Goal: Task Accomplishment & Management: Complete application form

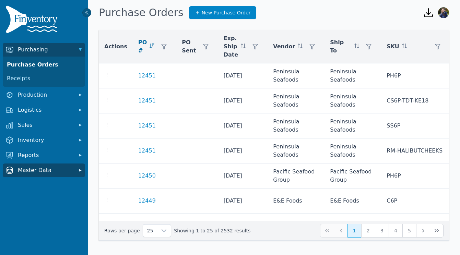
click at [26, 173] on span "Master Data" at bounding box center [45, 171] width 55 height 8
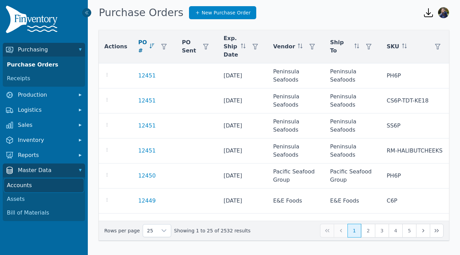
click at [24, 185] on link "Accounts" at bounding box center [44, 186] width 80 height 14
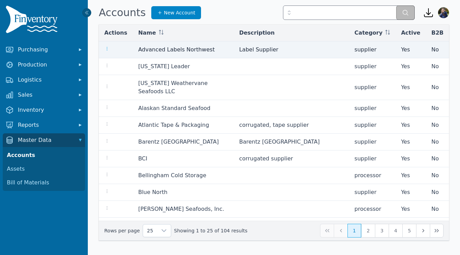
click at [109, 49] on icon "button" at bounding box center [106, 48] width 5 height 5
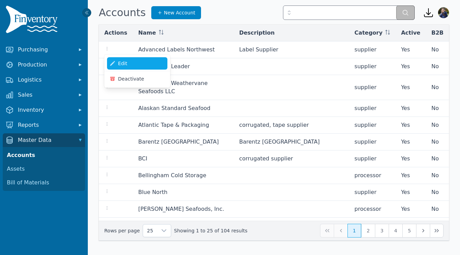
click at [119, 64] on link "Edit" at bounding box center [137, 63] width 60 height 12
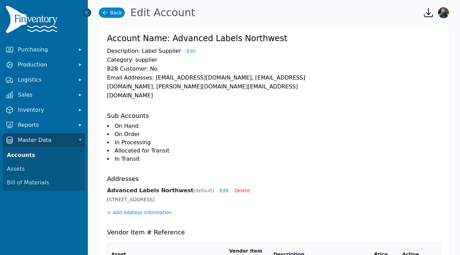
click at [113, 12] on link "Back" at bounding box center [112, 13] width 26 height 10
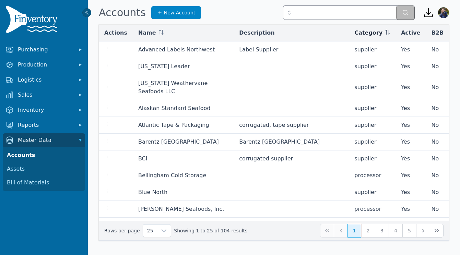
click at [376, 32] on span "Category" at bounding box center [369, 33] width 28 height 8
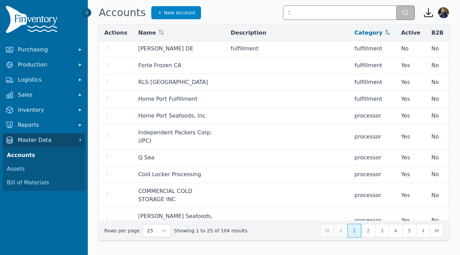
scroll to position [241, 0]
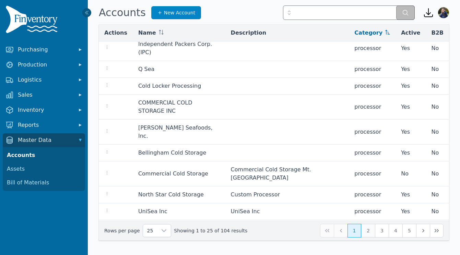
click at [370, 233] on button "2" at bounding box center [369, 231] width 14 height 14
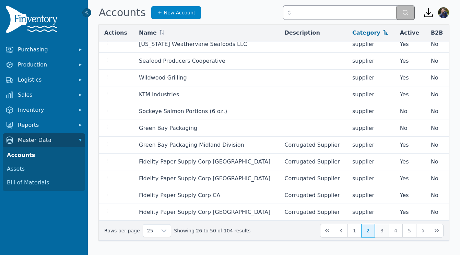
click at [382, 231] on button "3" at bounding box center [382, 231] width 14 height 14
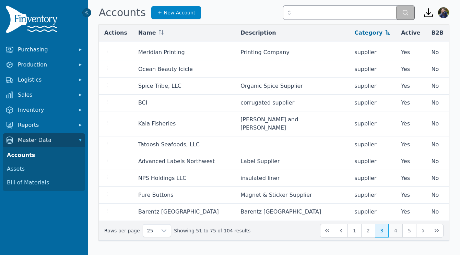
click at [399, 232] on button "4" at bounding box center [396, 231] width 14 height 14
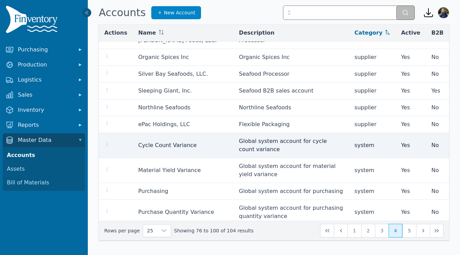
scroll to position [274, 0]
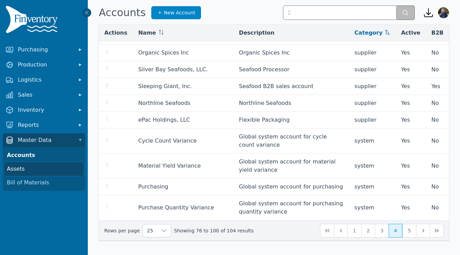
click at [16, 169] on link "Assets" at bounding box center [44, 169] width 80 height 14
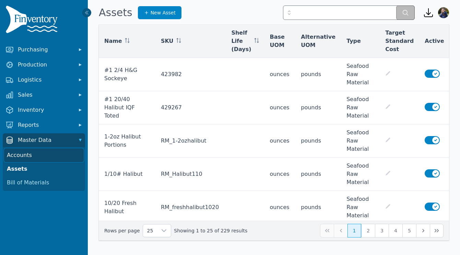
click at [15, 156] on link "Accounts" at bounding box center [44, 156] width 80 height 14
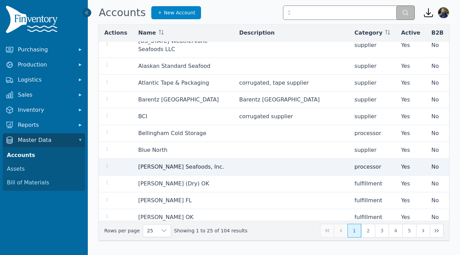
scroll to position [43, 0]
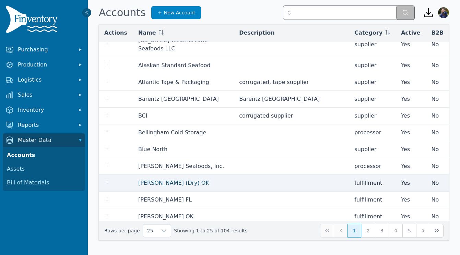
click at [165, 180] on link "[PERSON_NAME] (Dry) OK" at bounding box center [173, 183] width 71 height 7
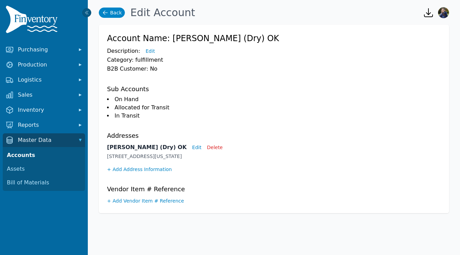
click at [119, 12] on link "Back" at bounding box center [112, 13] width 26 height 10
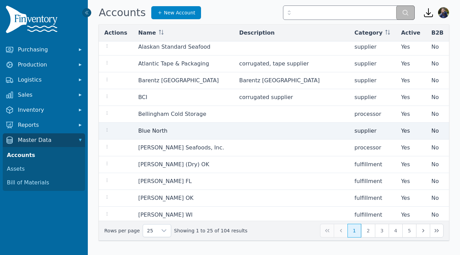
scroll to position [73, 0]
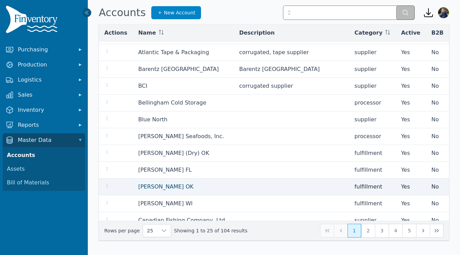
click at [148, 184] on link "[PERSON_NAME] OK" at bounding box center [165, 187] width 55 height 7
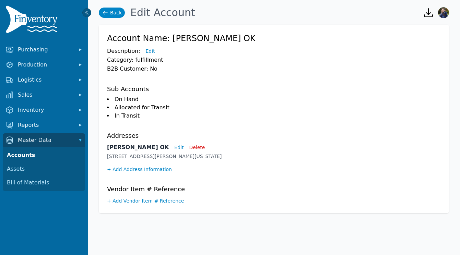
click at [108, 13] on icon at bounding box center [105, 12] width 7 height 7
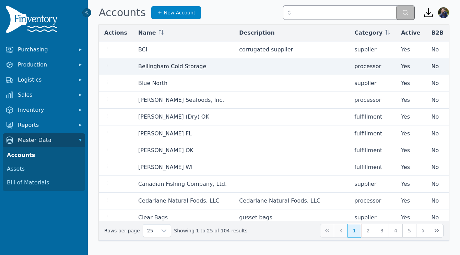
scroll to position [111, 0]
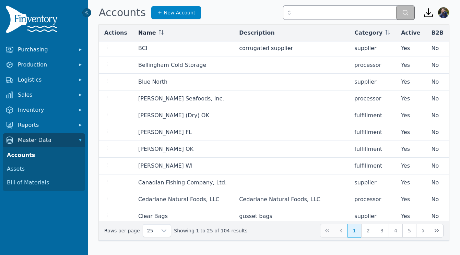
click at [147, 34] on span "Name" at bounding box center [147, 33] width 18 height 8
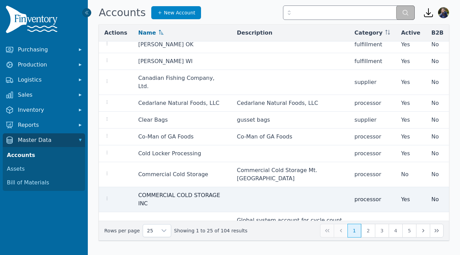
scroll to position [241, 0]
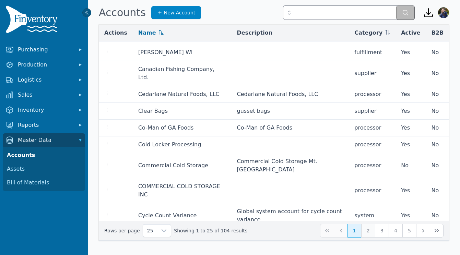
click at [366, 232] on button "2" at bounding box center [369, 231] width 14 height 14
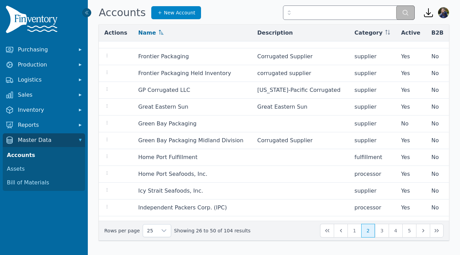
scroll to position [203, 0]
click at [354, 230] on button "1" at bounding box center [355, 231] width 14 height 14
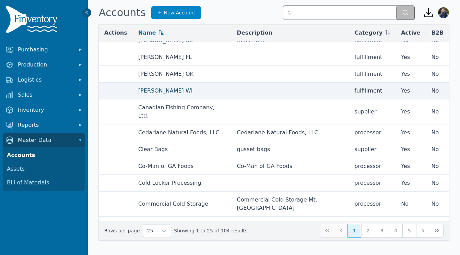
click at [146, 88] on link "[PERSON_NAME] WI" at bounding box center [165, 91] width 55 height 7
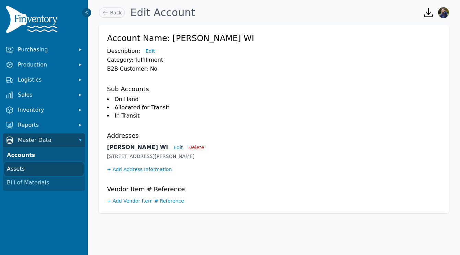
click at [35, 170] on link "Assets" at bounding box center [44, 169] width 80 height 14
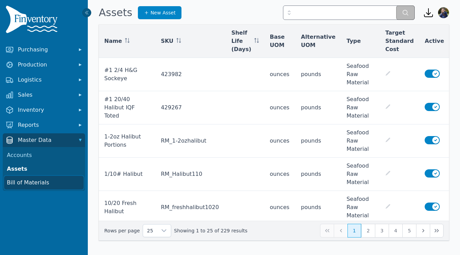
click at [17, 184] on link "Bill of Materials" at bounding box center [44, 183] width 80 height 14
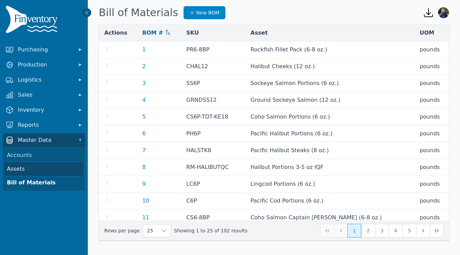
click at [18, 168] on link "Assets" at bounding box center [44, 169] width 80 height 14
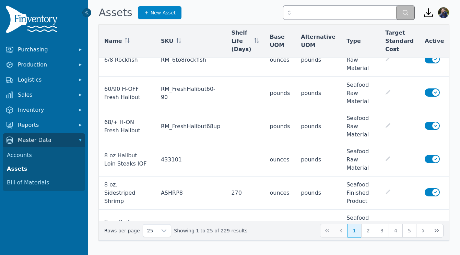
scroll to position [497, 0]
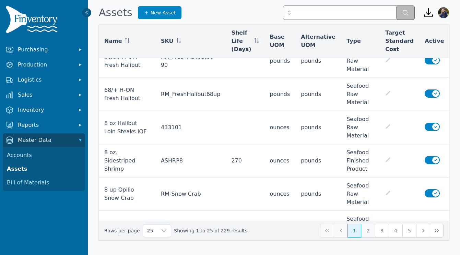
click at [370, 231] on button "2" at bounding box center [369, 231] width 14 height 14
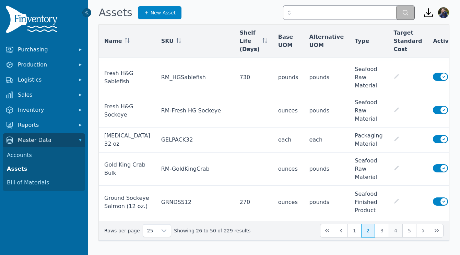
click at [397, 232] on button "4" at bounding box center [396, 231] width 14 height 14
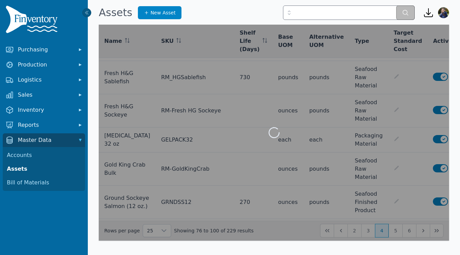
scroll to position [472, 0]
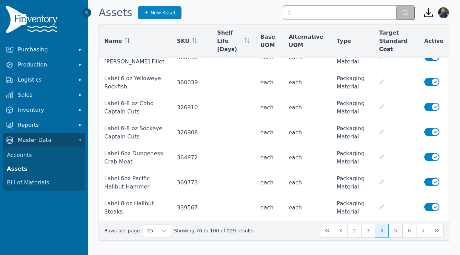
click at [398, 232] on button "5" at bounding box center [396, 231] width 14 height 14
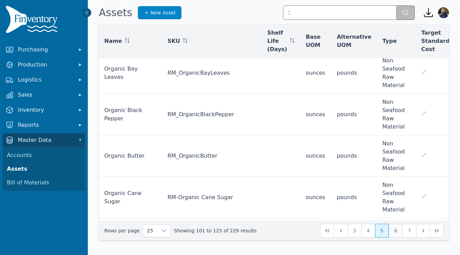
click at [399, 231] on button "6" at bounding box center [396, 231] width 14 height 14
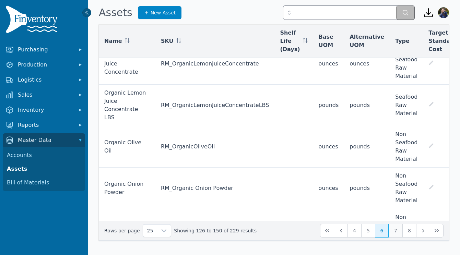
click at [398, 231] on button "7" at bounding box center [396, 231] width 14 height 14
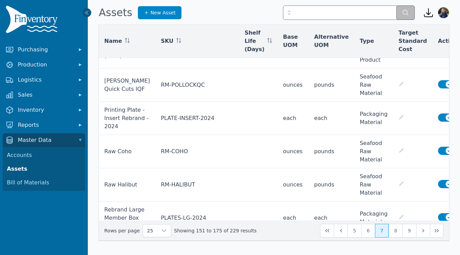
click at [398, 231] on button "8" at bounding box center [396, 231] width 14 height 14
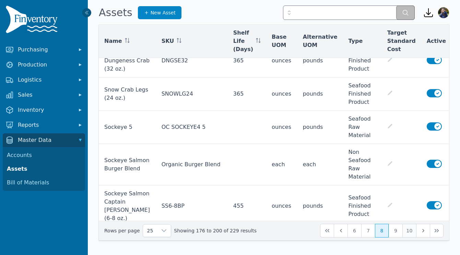
click at [407, 232] on button "10" at bounding box center [410, 231] width 14 height 14
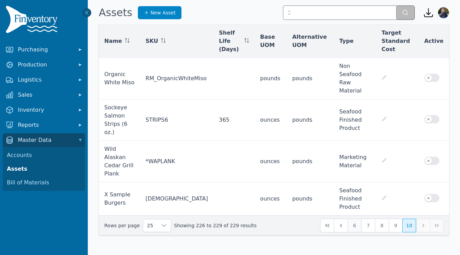
click at [354, 219] on button "6" at bounding box center [355, 226] width 14 height 14
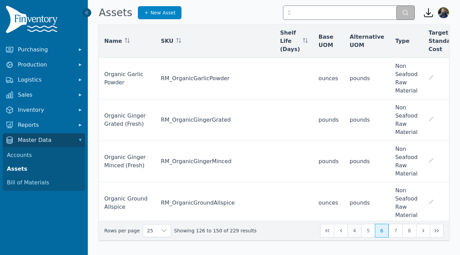
click at [353, 231] on button "4" at bounding box center [355, 231] width 14 height 14
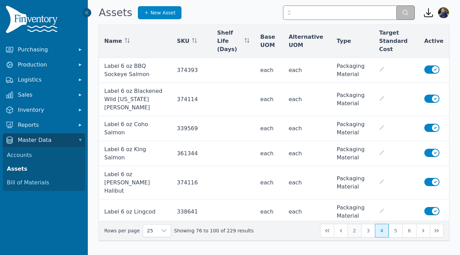
click at [353, 231] on button "2" at bounding box center [355, 231] width 14 height 14
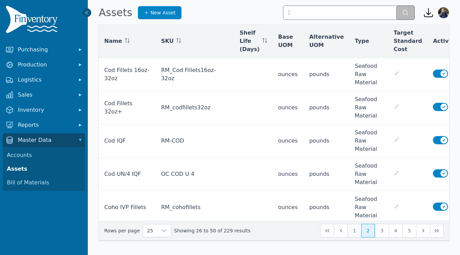
click at [353, 232] on button "1" at bounding box center [355, 231] width 14 height 14
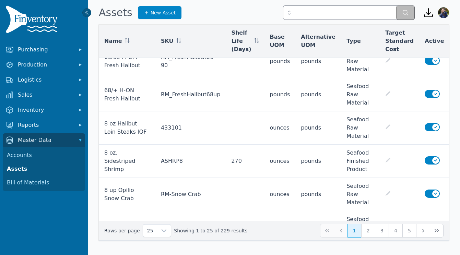
scroll to position [497, 0]
click at [177, 40] on icon at bounding box center [177, 40] width 0 height 5
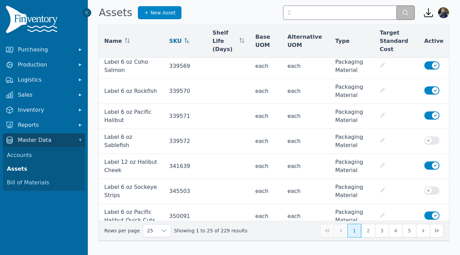
scroll to position [488, 0]
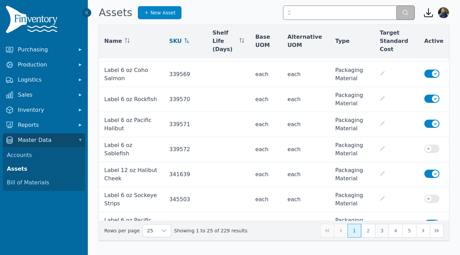
click at [382, 234] on button "3" at bounding box center [382, 231] width 14 height 14
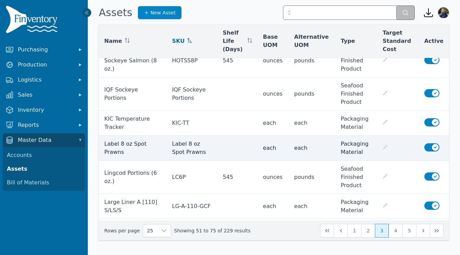
scroll to position [579, 0]
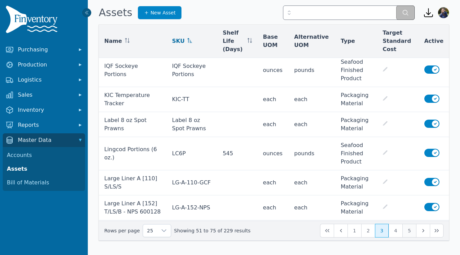
click at [411, 232] on button "5" at bounding box center [410, 231] width 14 height 14
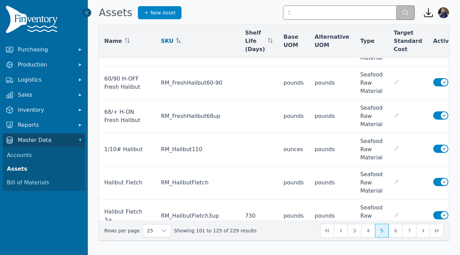
scroll to position [686, 0]
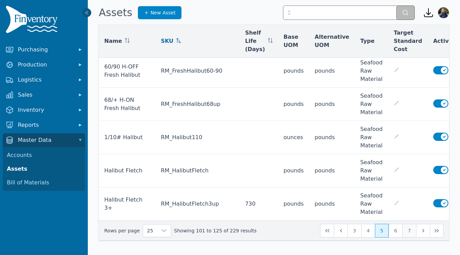
click at [410, 227] on button "7" at bounding box center [410, 231] width 14 height 14
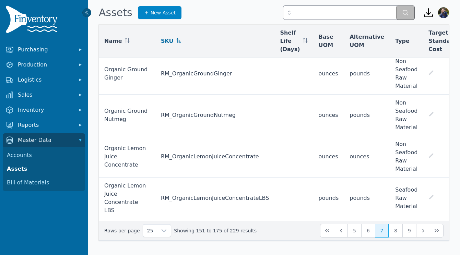
scroll to position [129, 0]
click at [45, 50] on span "Purchasing" at bounding box center [45, 50] width 55 height 8
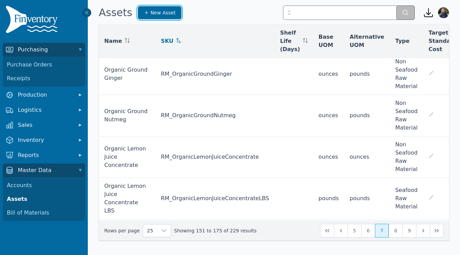
click at [160, 18] on link "New Asset" at bounding box center [160, 12] width 44 height 13
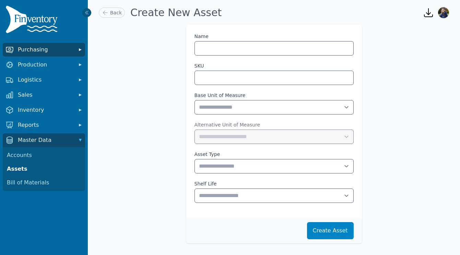
click at [44, 53] on span "Purchasing" at bounding box center [45, 50] width 55 height 8
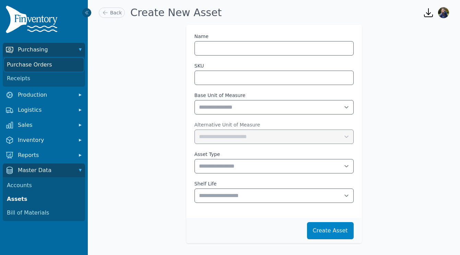
click at [42, 61] on link "Purchase Orders" at bounding box center [44, 65] width 80 height 14
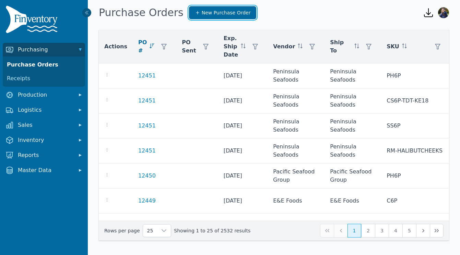
click at [208, 11] on span "New Purchase Order" at bounding box center [226, 12] width 49 height 7
click at [207, 13] on span "New Purchase Order" at bounding box center [226, 12] width 49 height 7
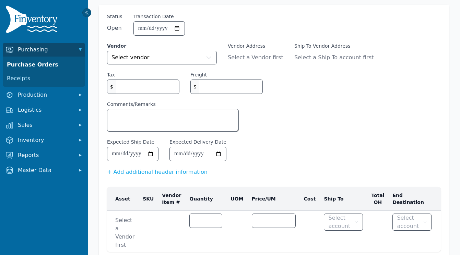
scroll to position [20, 0]
click at [210, 58] on icon "button" at bounding box center [209, 58] width 5 height 3
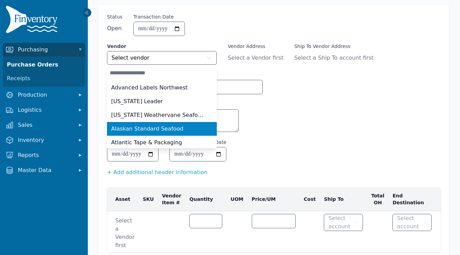
scroll to position [0, 0]
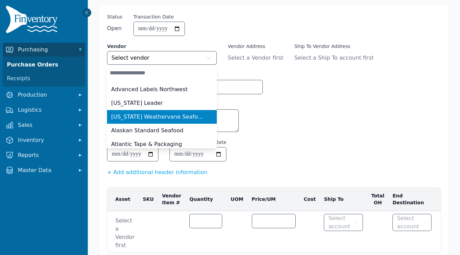
click at [149, 118] on span "[US_STATE] Weathervane Seafoods LLC" at bounding box center [157, 117] width 93 height 8
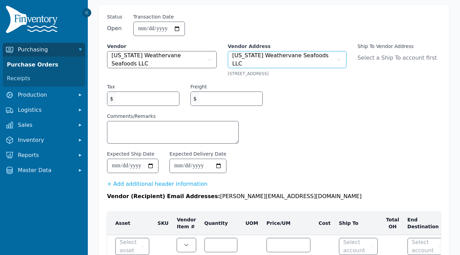
click at [336, 59] on icon "button" at bounding box center [339, 59] width 7 height 7
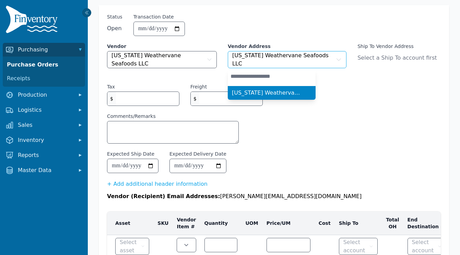
click at [336, 59] on icon "button" at bounding box center [339, 59] width 7 height 7
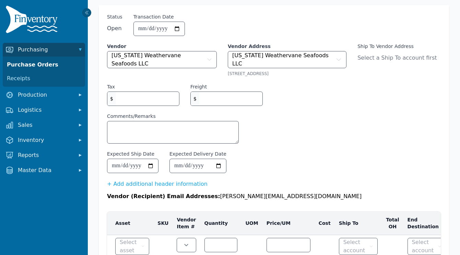
click at [358, 58] on span "Select a Ship To account first" at bounding box center [399, 58] width 83 height 8
click at [157, 97] on input "Tax" at bounding box center [147, 99] width 63 height 14
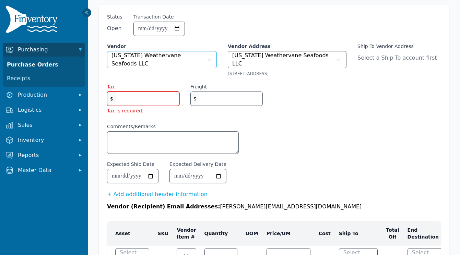
click at [208, 56] on icon "button" at bounding box center [210, 59] width 6 height 7
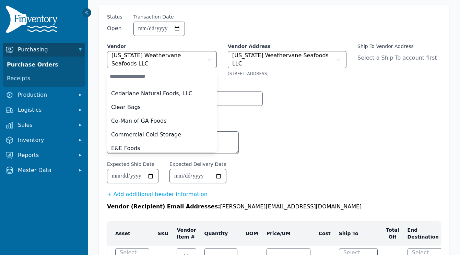
scroll to position [166, 0]
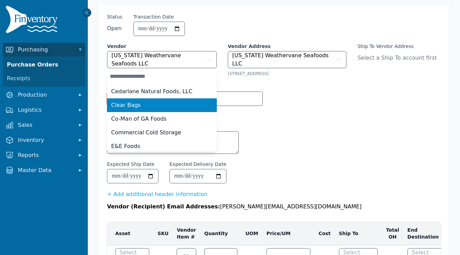
click at [134, 103] on span "Clear Bags" at bounding box center [126, 105] width 30 height 8
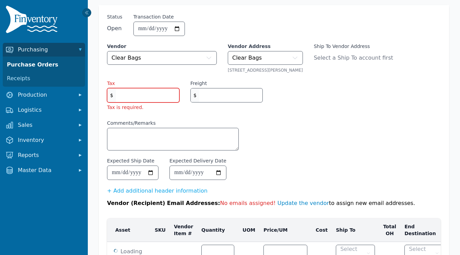
scroll to position [0, 0]
click at [209, 57] on icon "button" at bounding box center [209, 58] width 7 height 7
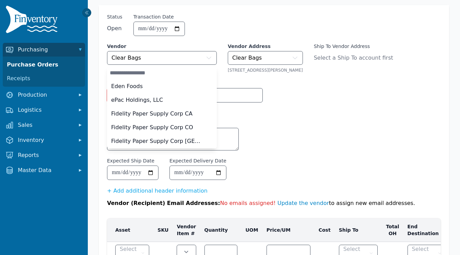
scroll to position [251, 0]
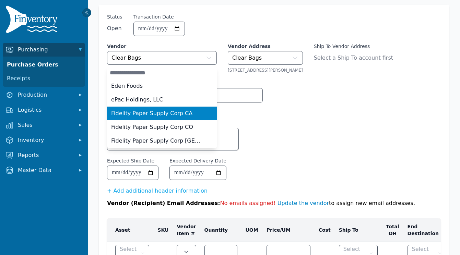
click at [128, 108] on li "Fidelity Paper Supply Corp CA" at bounding box center [162, 114] width 110 height 14
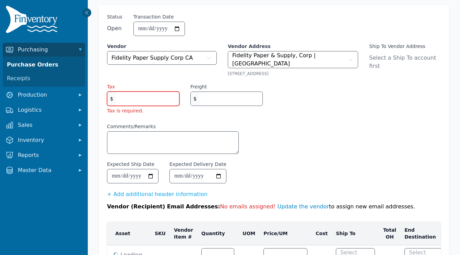
scroll to position [0, 0]
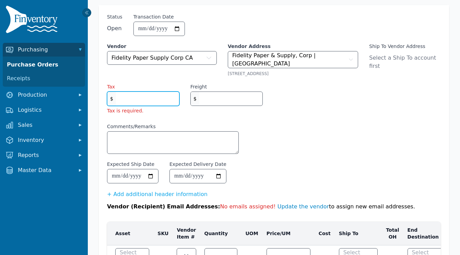
click at [129, 100] on input "Tax" at bounding box center [147, 99] width 63 height 14
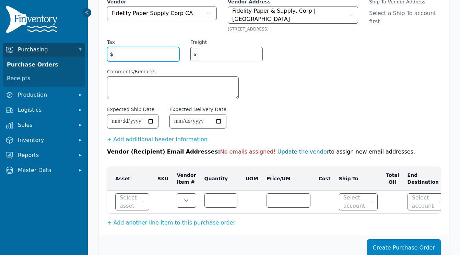
scroll to position [67, 0]
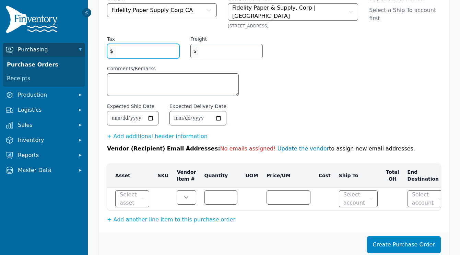
type input "**"
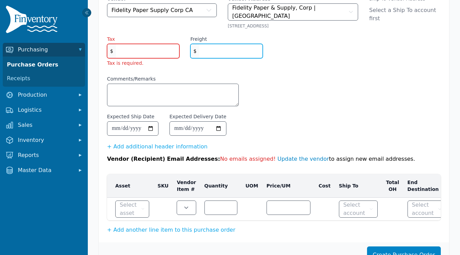
click at [260, 72] on div "Tax $ Tax is required. Freight $" at bounding box center [274, 56] width 334 height 40
type input "*"
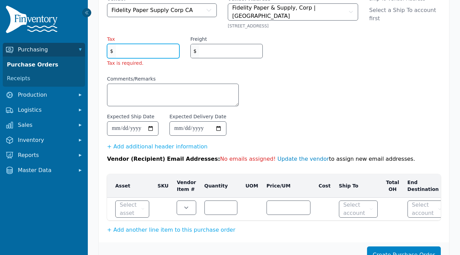
click at [141, 47] on input "Tax" at bounding box center [147, 51] width 63 height 14
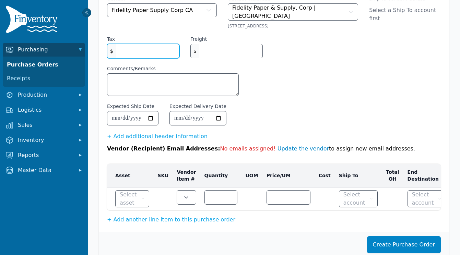
type input "*"
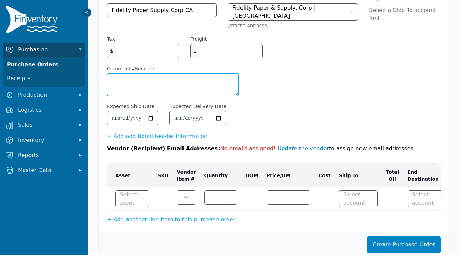
click at [128, 78] on textarea "Comments/Remarks" at bounding box center [172, 85] width 131 height 22
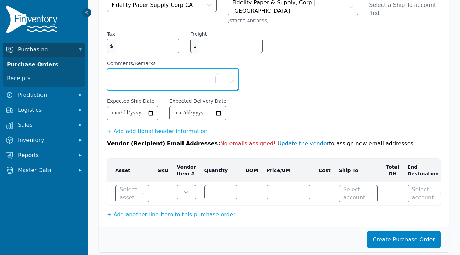
scroll to position [73, 0]
